Goal: Check status: Check status

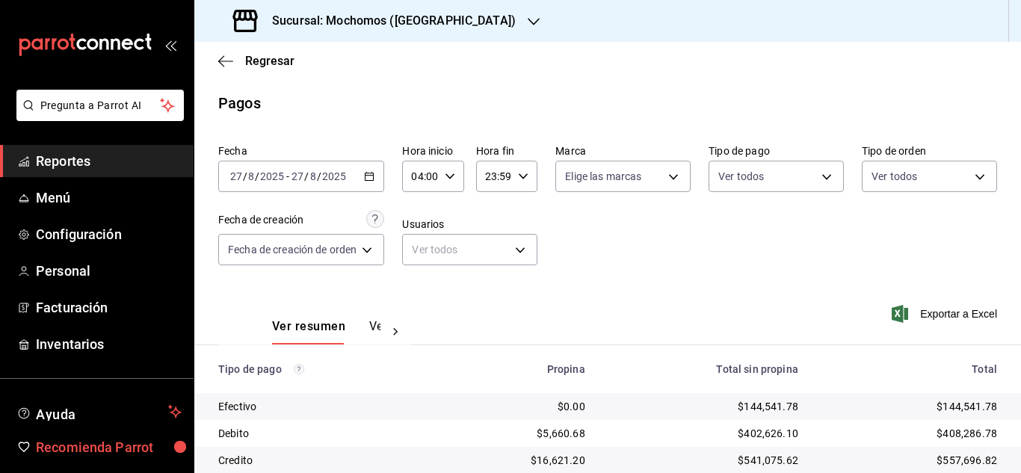
scroll to position [150, 0]
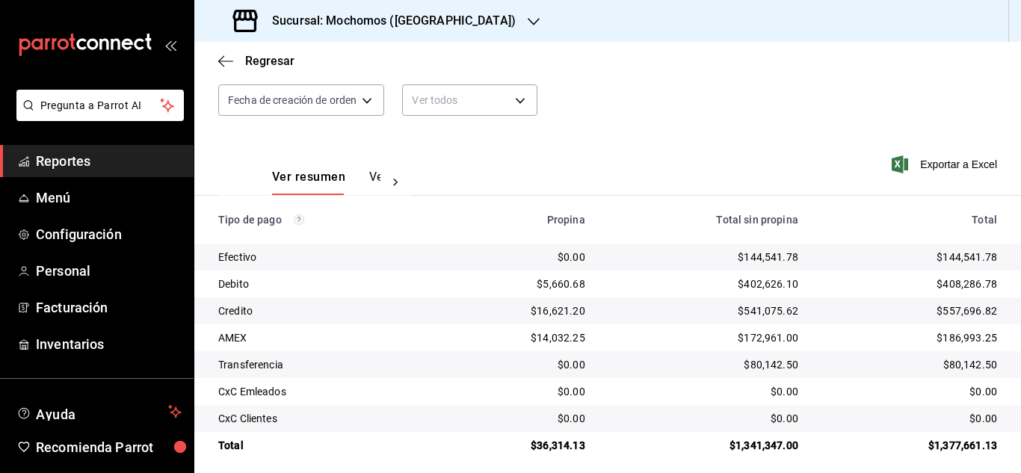
click at [82, 135] on li "Pregunta a Parrot AI" at bounding box center [97, 117] width 182 height 55
click at [89, 168] on span "Reportes" at bounding box center [109, 161] width 146 height 20
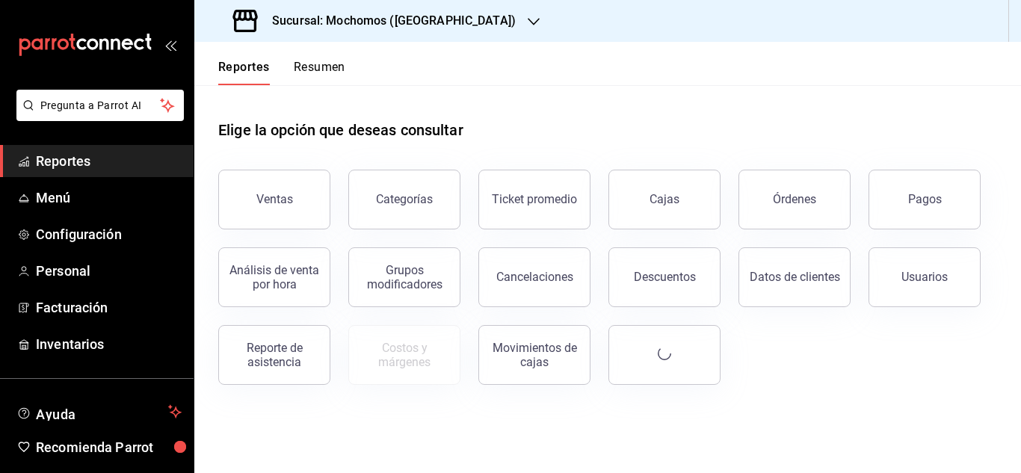
click at [97, 167] on span "Reportes" at bounding box center [109, 161] width 146 height 20
click at [887, 172] on div "Pagos" at bounding box center [916, 191] width 130 height 78
click at [883, 186] on button "Pagos" at bounding box center [925, 200] width 112 height 60
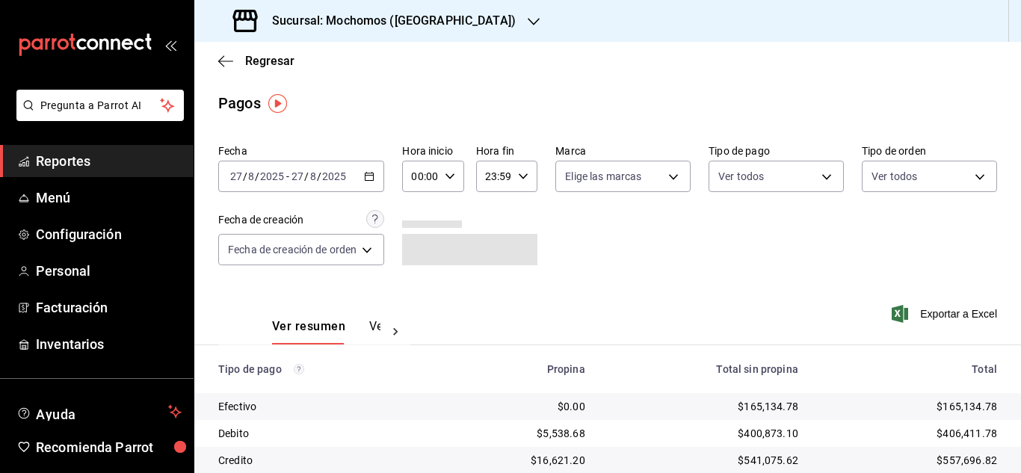
click at [449, 176] on \(Stroke\) "button" at bounding box center [450, 175] width 9 height 5
click at [589, 298] on div at bounding box center [510, 236] width 1021 height 473
click at [441, 179] on div "00:00 Hora inicio" at bounding box center [432, 176] width 61 height 31
click at [422, 275] on span "06" at bounding box center [419, 280] width 6 height 12
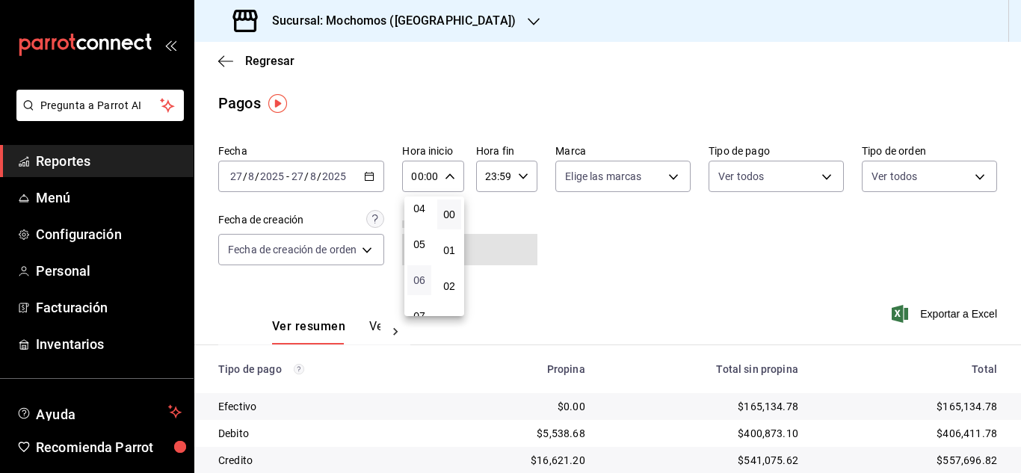
type input "06:00"
click at [408, 265] on button "06" at bounding box center [420, 280] width 24 height 30
